Goal: Task Accomplishment & Management: Manage account settings

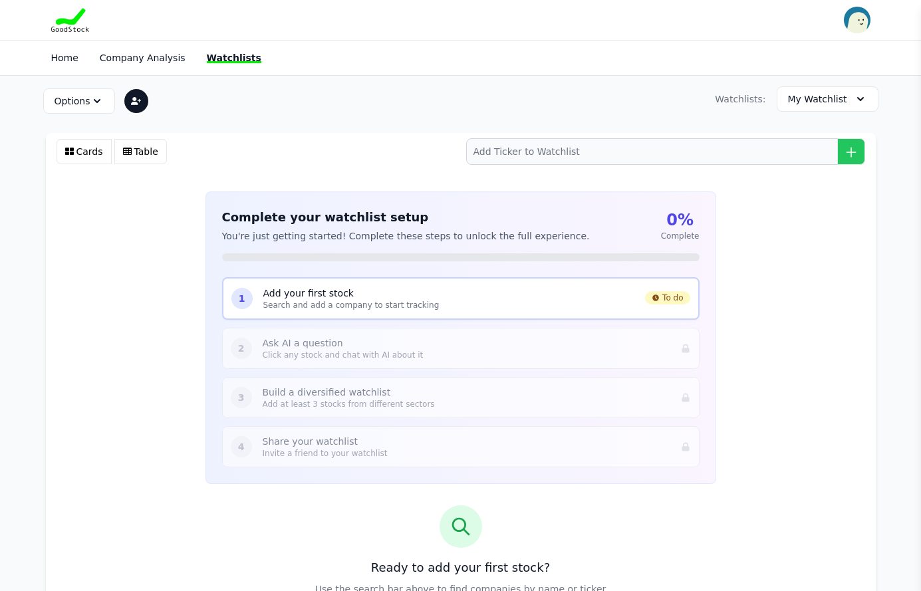
click at [314, 292] on p "Add your first stock" at bounding box center [449, 292] width 372 height 13
click at [293, 288] on p "Add your first stock" at bounding box center [449, 292] width 372 height 13
click at [305, 308] on p "Search and add a company to start tracking" at bounding box center [449, 305] width 372 height 11
click at [663, 297] on span "To do" at bounding box center [667, 297] width 45 height 13
click at [655, 298] on icon at bounding box center [655, 297] width 7 height 7
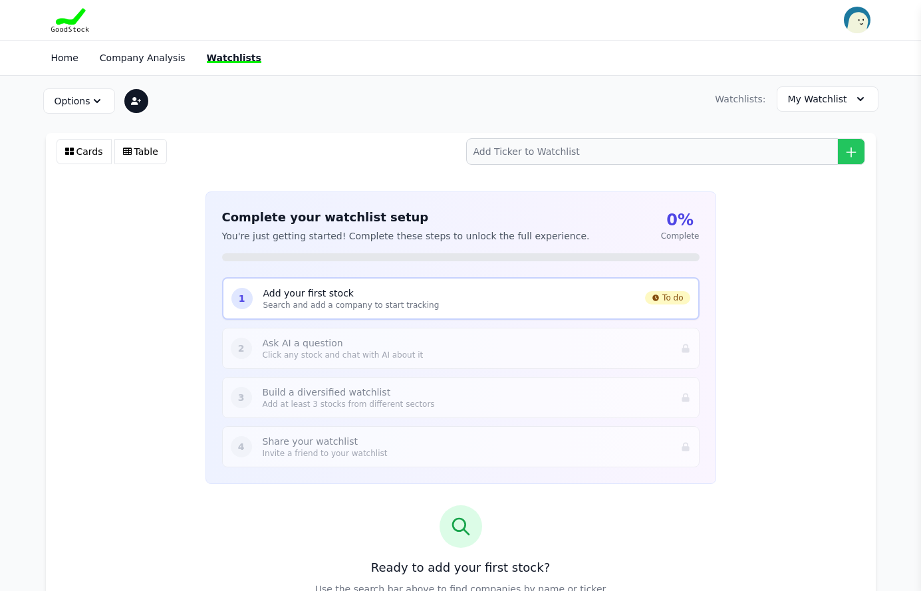
click at [348, 290] on p "Add your first stock" at bounding box center [449, 292] width 372 height 13
click at [235, 57] on link "Watchlists" at bounding box center [234, 58] width 55 height 11
click at [524, 152] on input "search" at bounding box center [665, 151] width 399 height 27
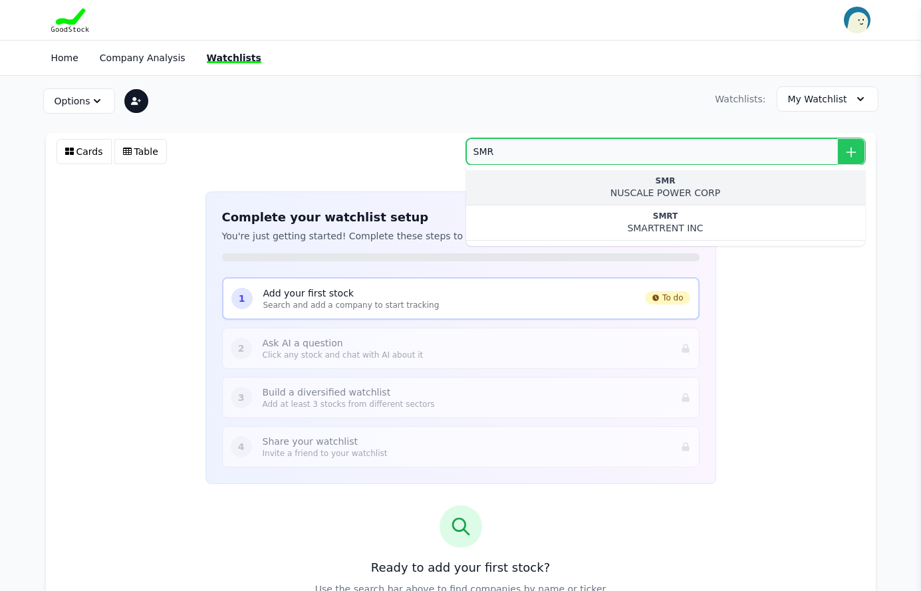
type input "SMR"
click at [673, 187] on div "NUSCALE POWER CORP" at bounding box center [666, 192] width 378 height 13
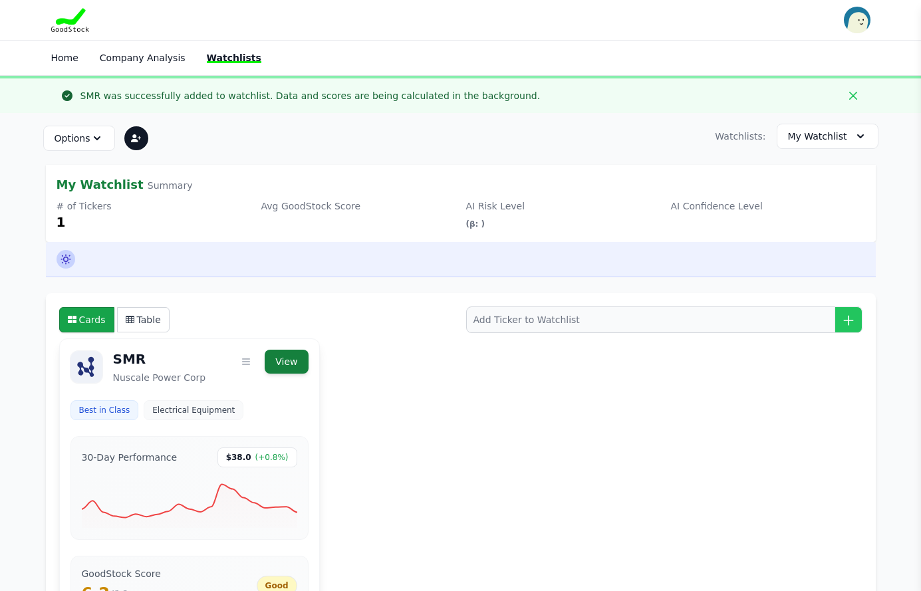
click at [289, 357] on link "View" at bounding box center [286, 362] width 43 height 24
